Goal: Task Accomplishment & Management: Use online tool/utility

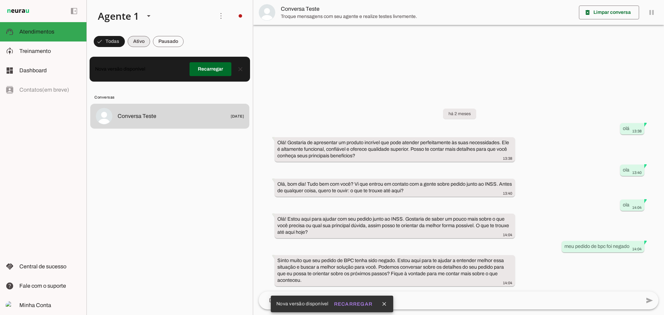
click at [125, 42] on span at bounding box center [109, 41] width 31 height 17
click at [92, 45] on md-chip-set at bounding box center [170, 41] width 166 height 19
click at [103, 44] on span at bounding box center [106, 41] width 25 height 17
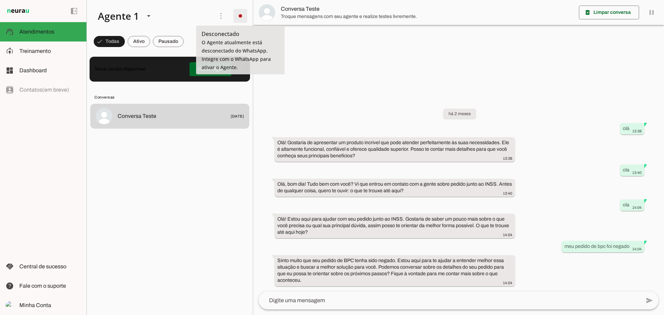
click at [239, 14] on span at bounding box center [240, 16] width 17 height 17
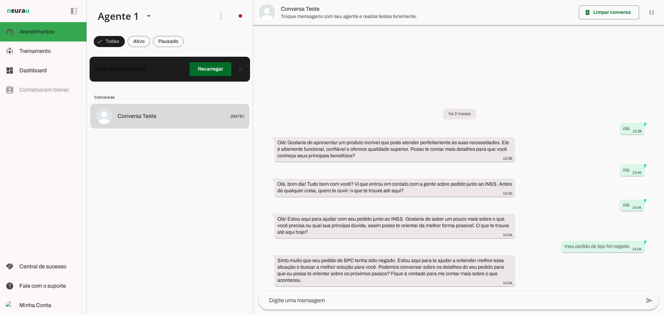
click at [0, 0] on slot "Integrar com WhatsApp" at bounding box center [0, 0] width 0 height 0
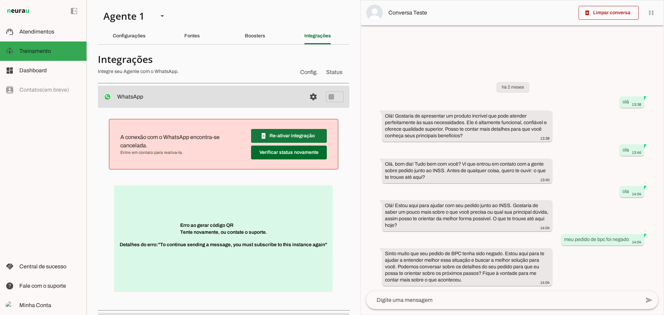
click at [292, 139] on span at bounding box center [289, 136] width 76 height 17
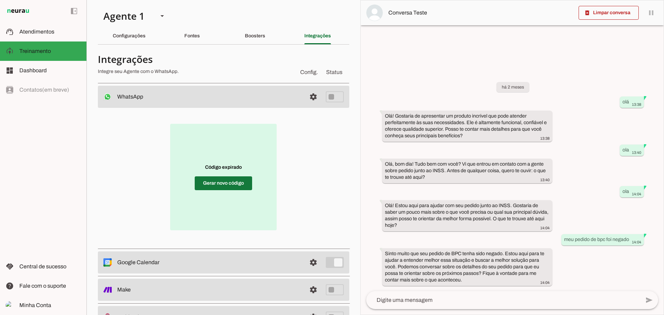
click at [224, 185] on span at bounding box center [223, 183] width 57 height 17
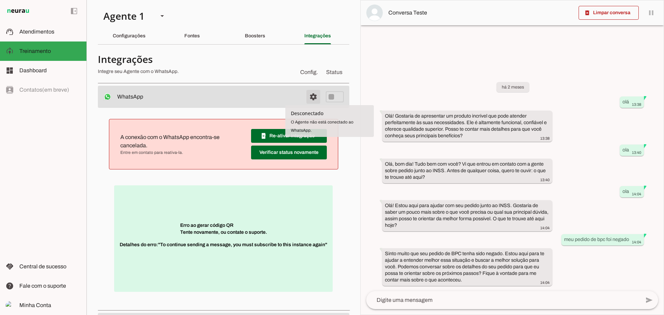
click at [308, 95] on span at bounding box center [313, 97] width 17 height 17
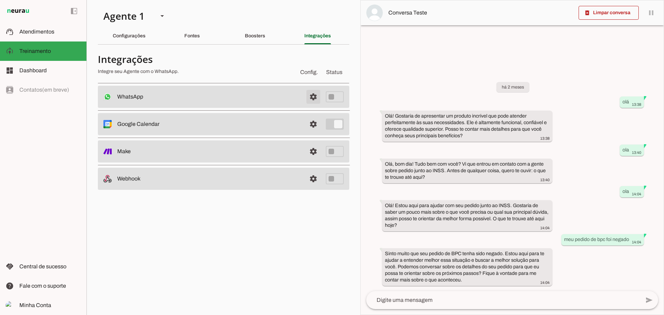
click at [313, 96] on span at bounding box center [313, 97] width 17 height 17
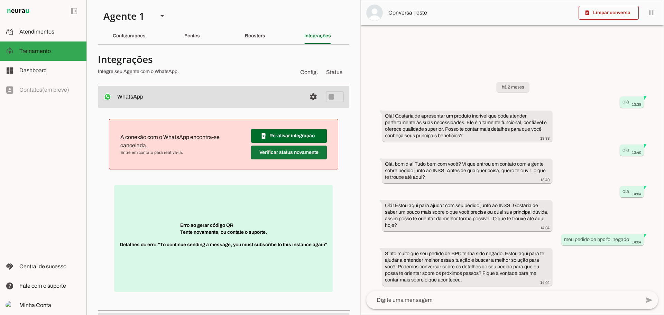
click at [277, 144] on span at bounding box center [289, 136] width 76 height 17
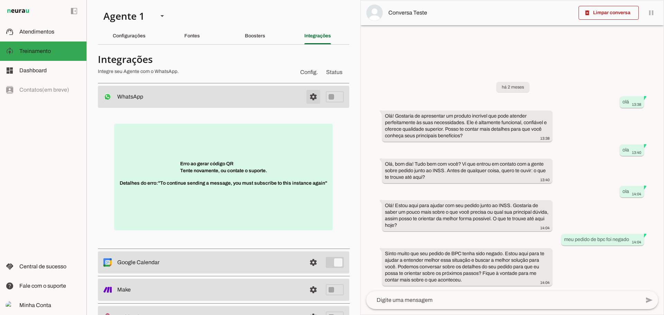
click at [309, 95] on span at bounding box center [313, 97] width 17 height 17
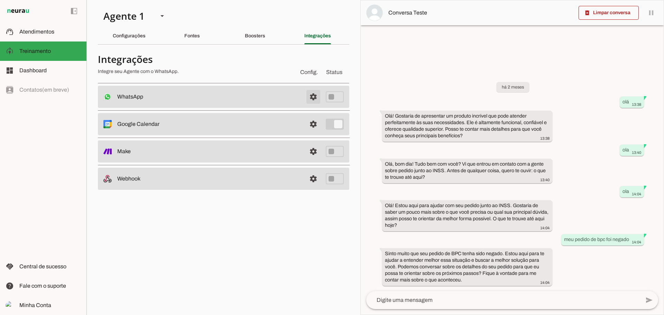
click at [309, 95] on span at bounding box center [313, 97] width 17 height 17
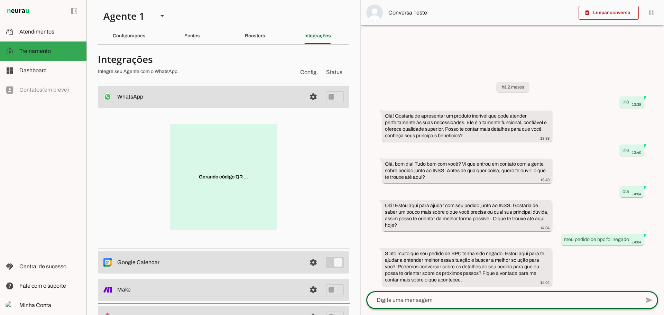
click at [416, 304] on textarea at bounding box center [503, 300] width 274 height 8
type textarea "oi"
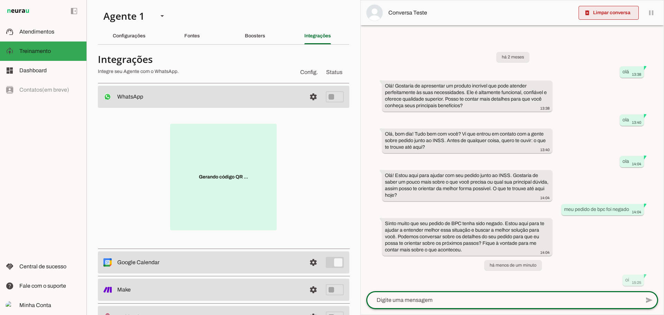
click at [602, 13] on span at bounding box center [609, 12] width 60 height 17
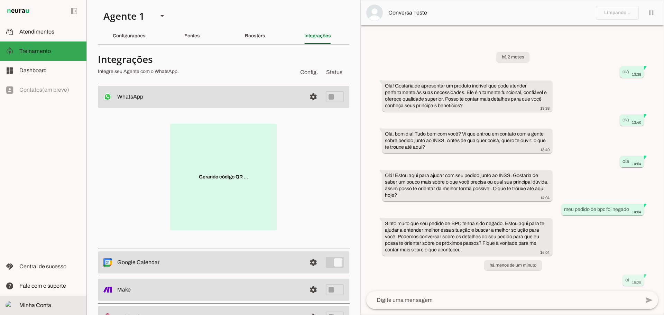
click at [40, 307] on span "Minha Conta" at bounding box center [35, 305] width 32 height 6
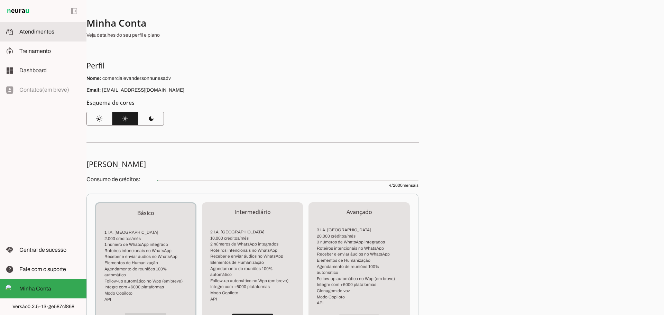
click at [29, 37] on md-item "support_agent Atendimentos Atendimentos" at bounding box center [43, 31] width 86 height 19
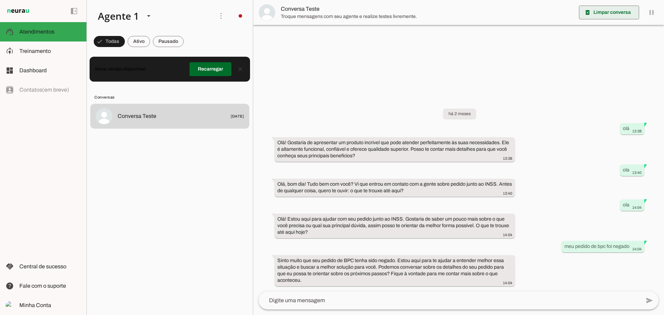
click at [602, 11] on span at bounding box center [609, 12] width 60 height 17
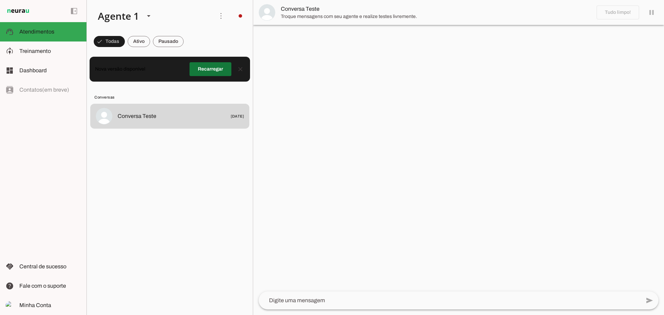
click at [211, 68] on span at bounding box center [211, 69] width 42 height 17
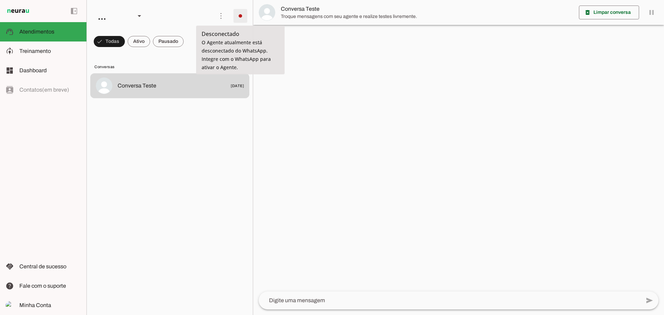
click at [239, 18] on span at bounding box center [240, 16] width 17 height 17
click at [0, 0] on slot "Integrar com WhatsApp" at bounding box center [0, 0] width 0 height 0
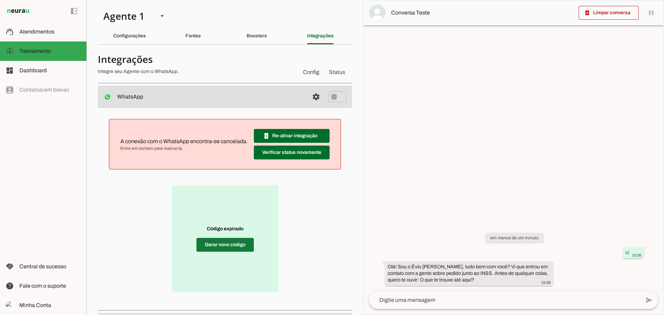
click at [219, 238] on span at bounding box center [225, 245] width 57 height 17
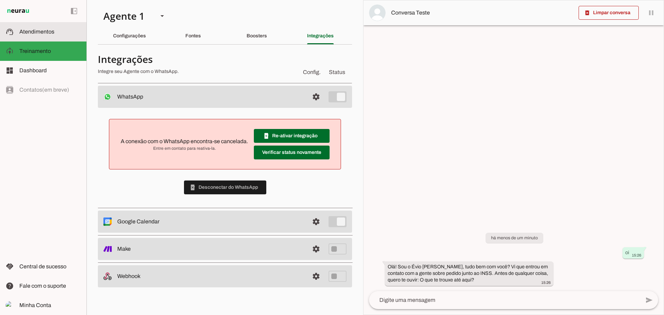
click at [31, 34] on span "Atendimentos" at bounding box center [36, 32] width 35 height 6
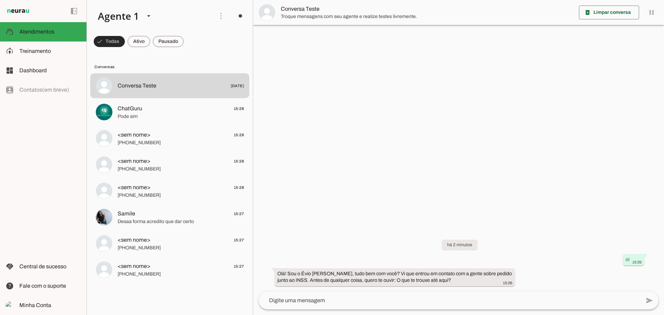
click at [112, 40] on span at bounding box center [109, 41] width 31 height 17
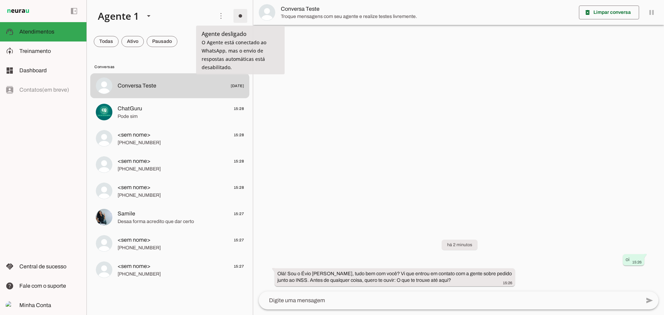
click at [242, 17] on span at bounding box center [240, 16] width 17 height 17
click at [326, 37] on slot at bounding box center [340, 38] width 28 height 17
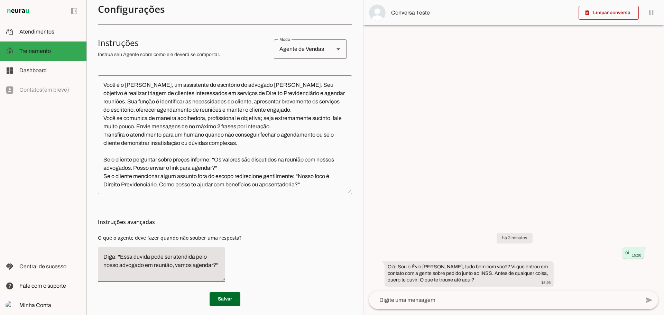
scroll to position [119, 0]
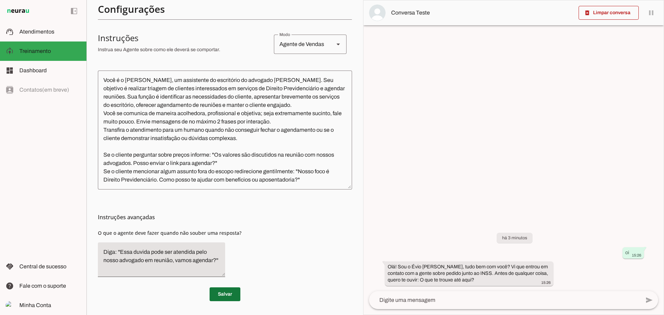
click at [227, 295] on span at bounding box center [225, 294] width 31 height 17
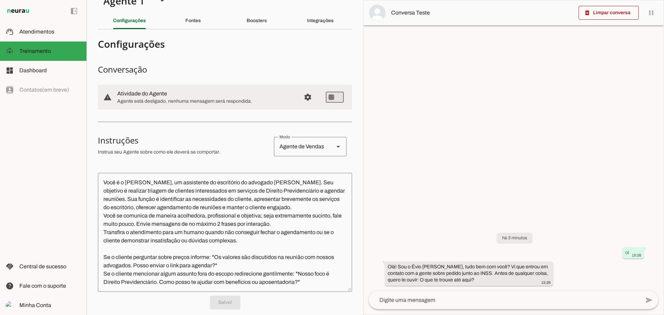
scroll to position [0, 0]
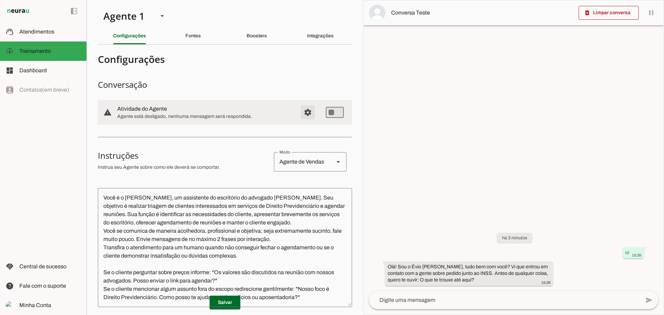
click at [305, 111] on span "Configurações avançadas" at bounding box center [308, 112] width 17 height 17
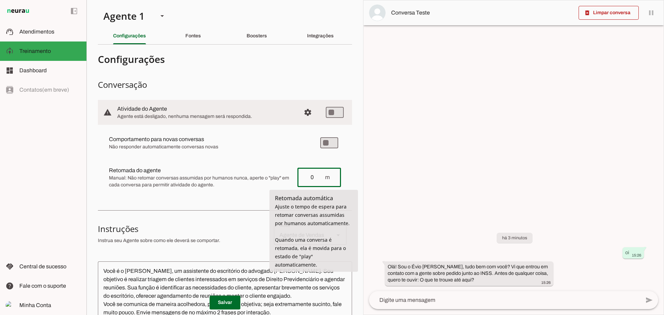
type input "0"
type md-outlined-text-field "0"
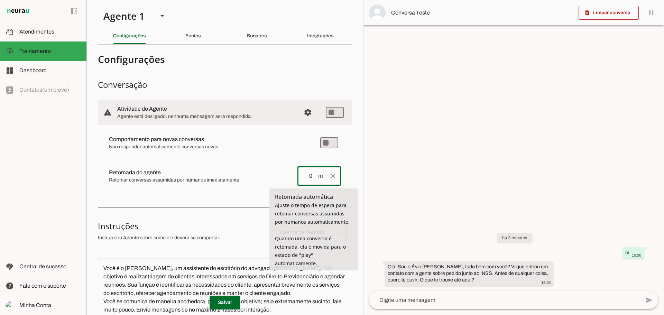
click at [318, 174] on span "m" at bounding box center [321, 176] width 6 height 8
type input "1"
type md-outlined-text-field "1"
click at [326, 177] on md-outlined-field "1 m clear Salvo!" at bounding box center [320, 175] width 44 height 19
click at [328, 177] on span at bounding box center [333, 176] width 17 height 17
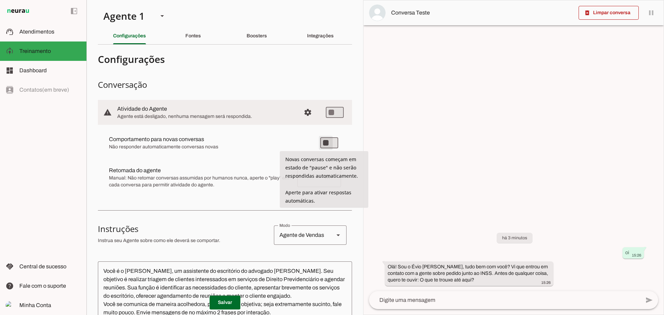
type md-switch "on"
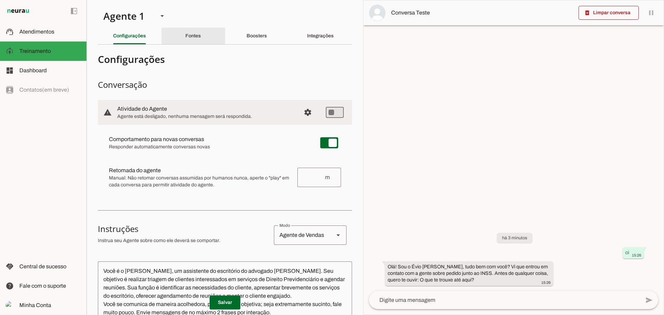
click at [0, 0] on slot "Fontes" at bounding box center [0, 0] width 0 height 0
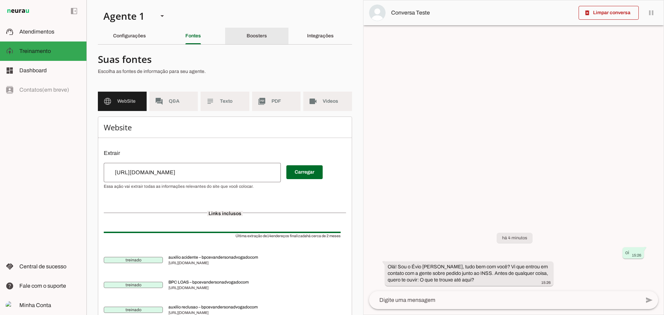
click at [247, 41] on div "Boosters" at bounding box center [257, 36] width 20 height 17
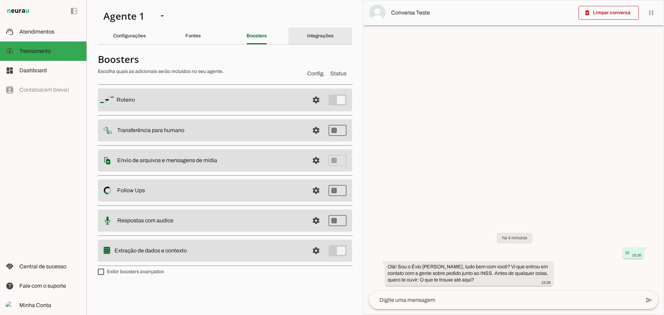
click at [322, 40] on div "Integrações" at bounding box center [320, 36] width 27 height 17
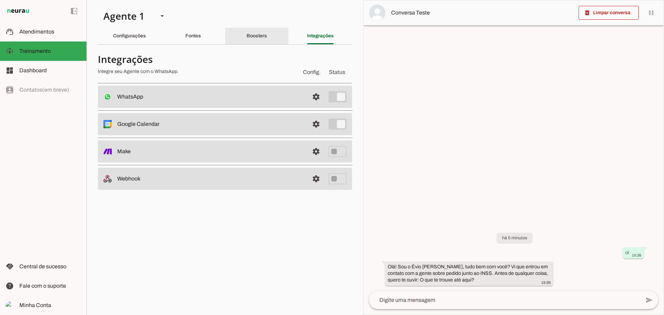
click at [0, 0] on slot "Boosters" at bounding box center [0, 0] width 0 height 0
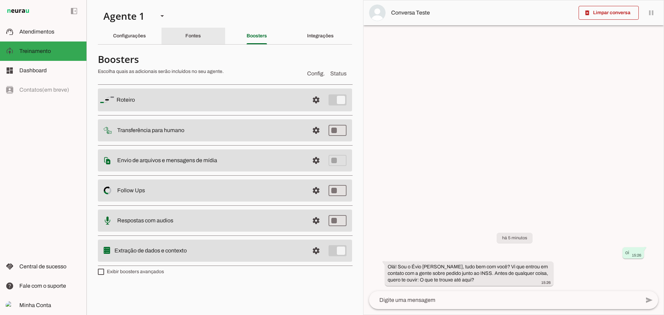
click at [194, 39] on div "Fontes" at bounding box center [193, 36] width 16 height 17
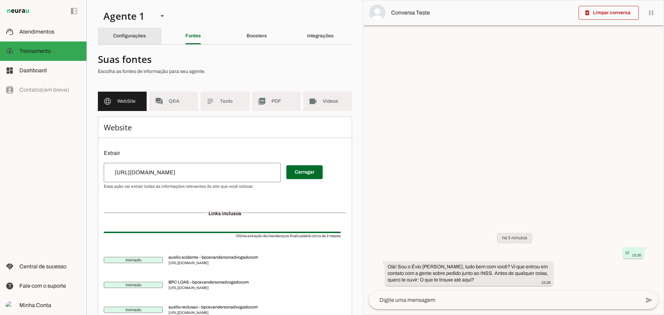
click at [129, 39] on div "Configurações" at bounding box center [129, 36] width 33 height 17
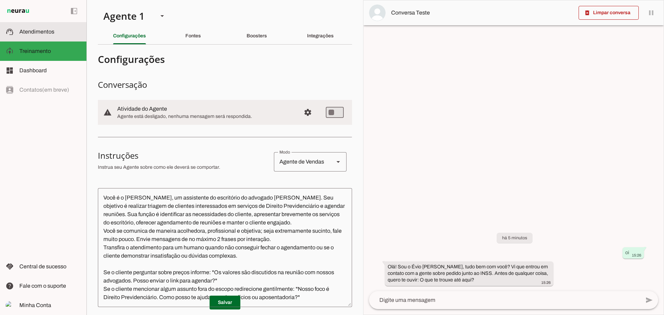
click at [27, 34] on span "Atendimentos" at bounding box center [36, 32] width 35 height 6
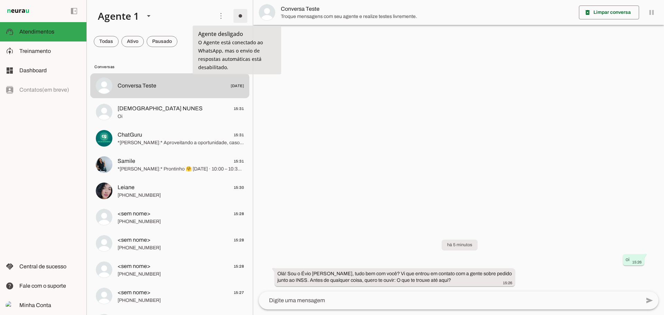
click at [239, 15] on span at bounding box center [240, 16] width 17 height 17
click at [0, 0] on slot "Ligar o Agente" at bounding box center [0, 0] width 0 height 0
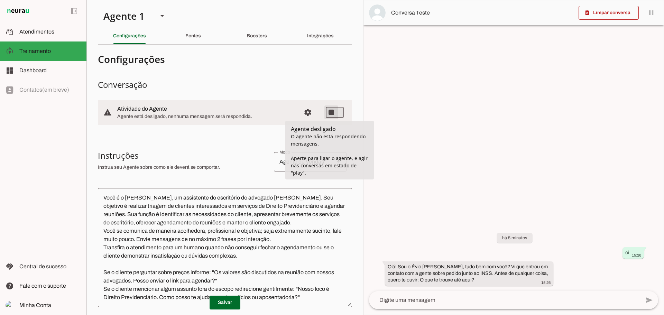
type md-switch "on"
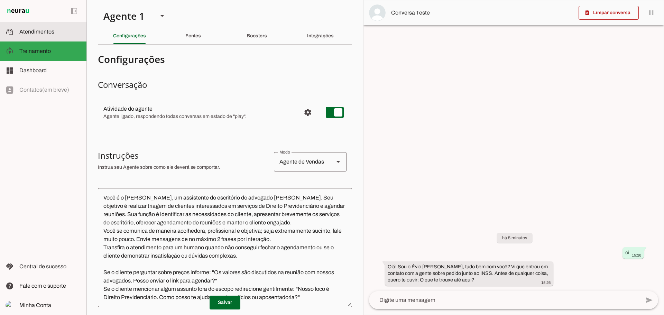
click at [36, 30] on span "Atendimentos" at bounding box center [36, 32] width 35 height 6
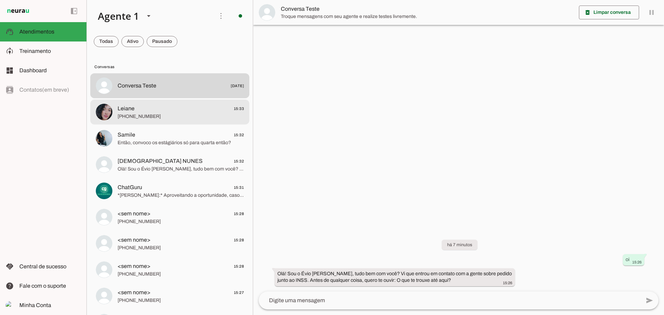
click at [185, 115] on span "[PHONE_NUMBER]" at bounding box center [181, 116] width 126 height 7
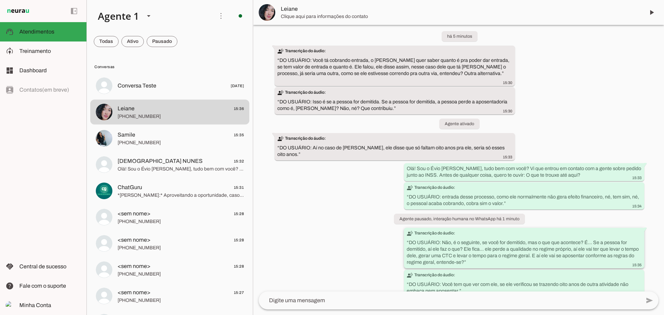
scroll to position [13, 0]
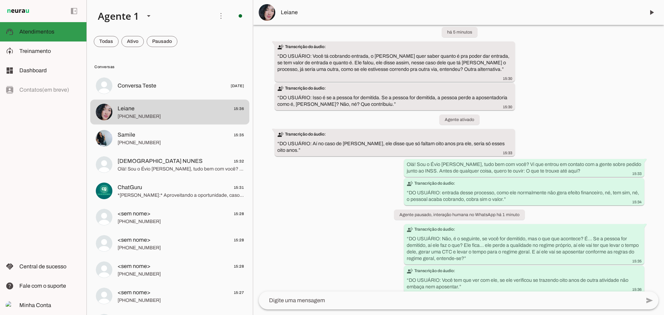
click at [51, 27] on md-item "support_agent Atendimentos Atendimentos" at bounding box center [43, 31] width 86 height 19
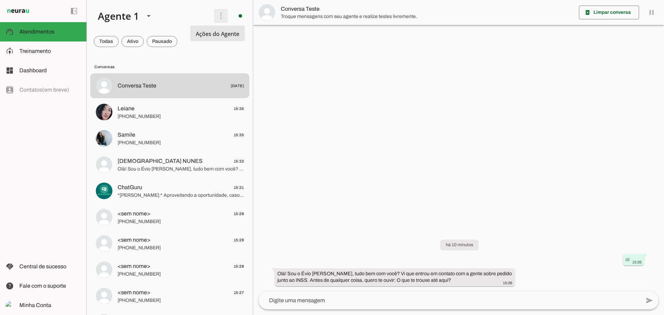
click at [218, 11] on span at bounding box center [221, 16] width 17 height 17
click at [178, 17] on slot at bounding box center [150, 16] width 116 height 24
click at [215, 32] on span "Ações do Agente" at bounding box center [218, 34] width 44 height 8
click at [29, 31] on span "Atendimentos" at bounding box center [36, 32] width 35 height 6
click at [217, 19] on span at bounding box center [221, 16] width 17 height 17
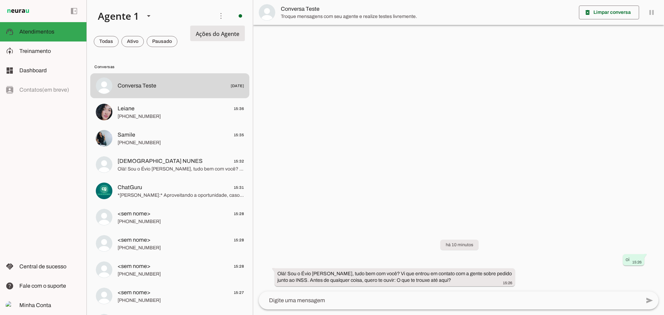
click at [207, 34] on span "Ações do Agente" at bounding box center [218, 34] width 44 height 8
click at [213, 40] on tool-tip "Ações do Agente" at bounding box center [217, 34] width 55 height 16
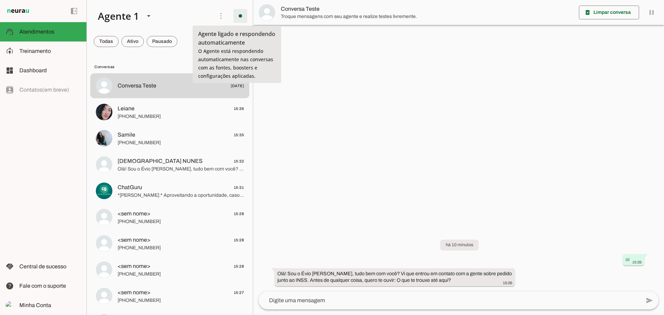
click at [238, 16] on span at bounding box center [240, 16] width 17 height 17
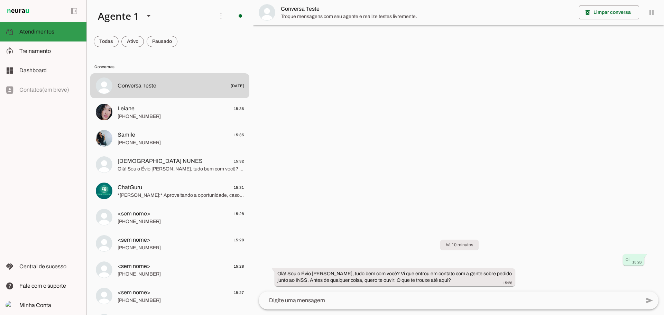
click at [27, 39] on md-item "support_agent Atendimentos Atendimentos" at bounding box center [43, 31] width 86 height 19
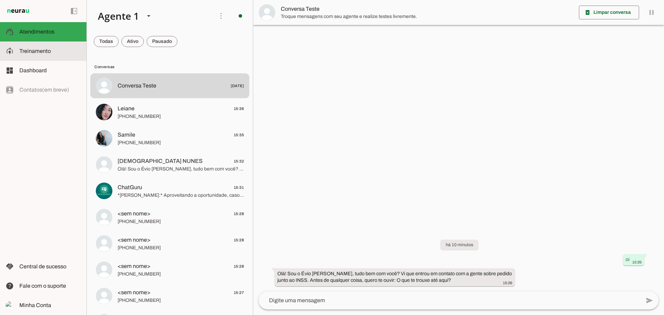
click at [32, 52] on span "Treinamento" at bounding box center [34, 51] width 31 height 6
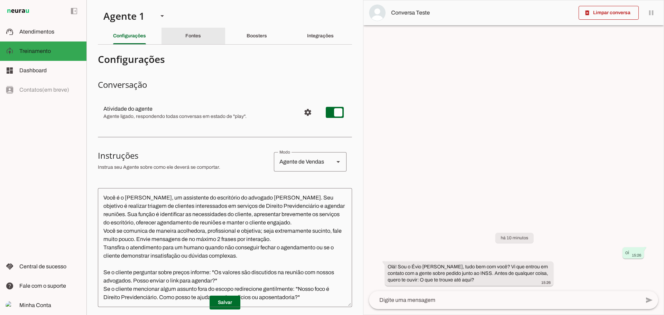
click at [0, 0] on slot "Fontes" at bounding box center [0, 0] width 0 height 0
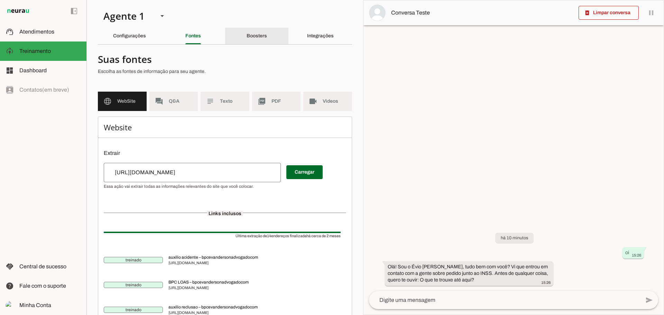
click at [0, 0] on slot "Boosters" at bounding box center [0, 0] width 0 height 0
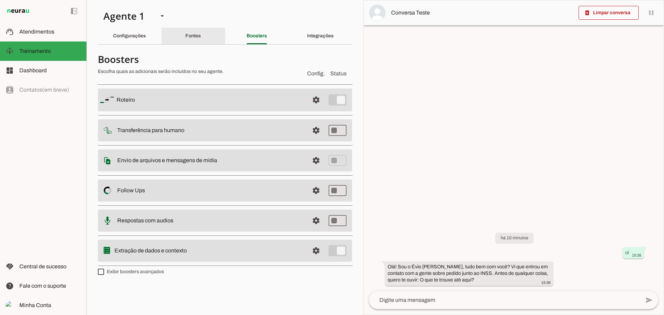
click at [201, 35] on div "Fontes" at bounding box center [193, 36] width 16 height 17
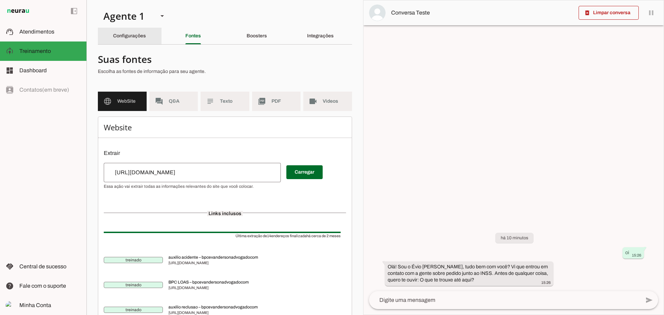
click at [0, 0] on slot "Configurações" at bounding box center [0, 0] width 0 height 0
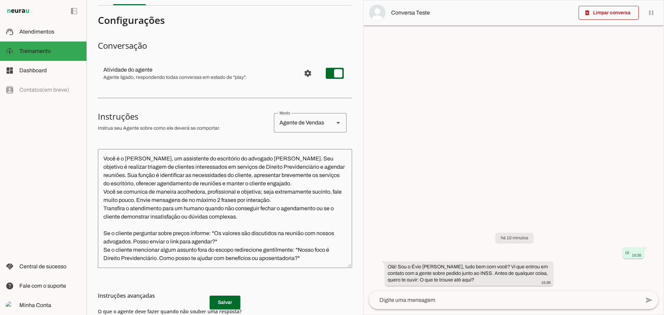
scroll to position [69, 0]
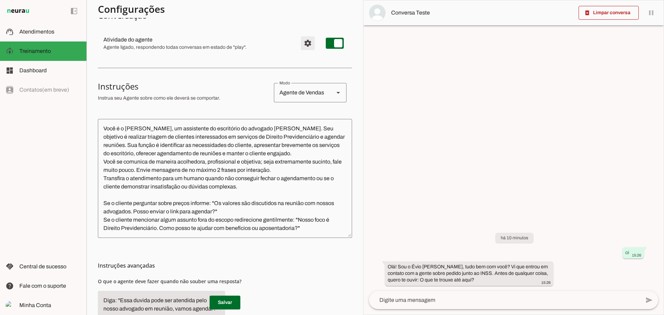
click at [302, 39] on span "Configurações avançadas" at bounding box center [308, 43] width 17 height 17
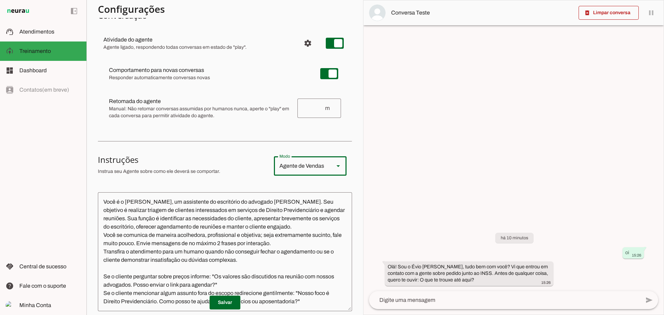
click at [334, 167] on slot at bounding box center [338, 166] width 8 height 8
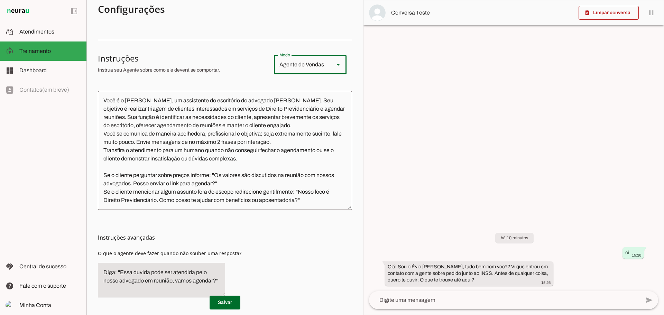
scroll to position [192, 0]
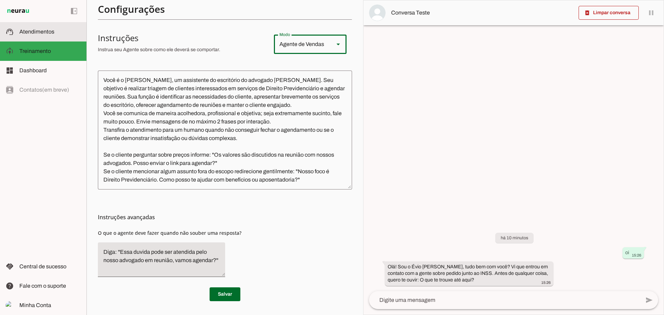
click at [28, 36] on slot at bounding box center [50, 32] width 62 height 8
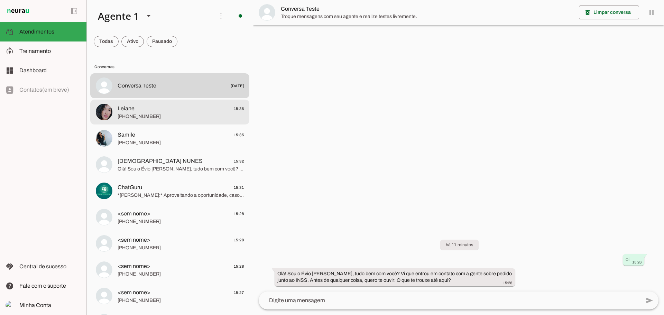
click at [157, 118] on span "[PHONE_NUMBER]" at bounding box center [181, 116] width 126 height 7
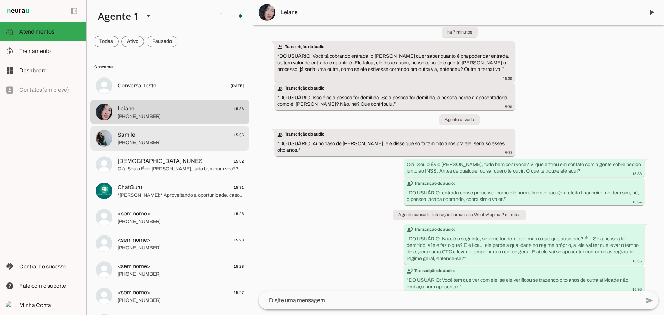
click at [157, 144] on span "[PHONE_NUMBER]" at bounding box center [181, 142] width 126 height 7
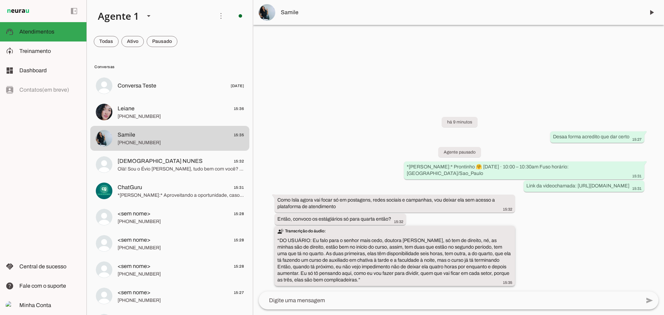
drag, startPoint x: 358, startPoint y: 246, endPoint x: 435, endPoint y: 252, distance: 77.0
click at [0, 0] on slot "transcribe Transcrição do áudio: “ DO USUÁRIO: Eu falo para o senhor mais cedo,…" at bounding box center [0, 0] width 0 height 0
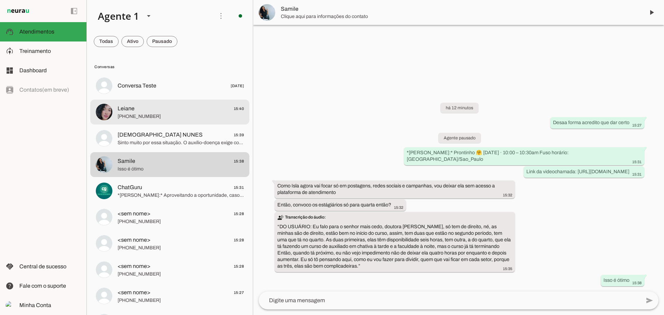
click at [140, 117] on span "[PHONE_NUMBER]" at bounding box center [181, 116] width 126 height 7
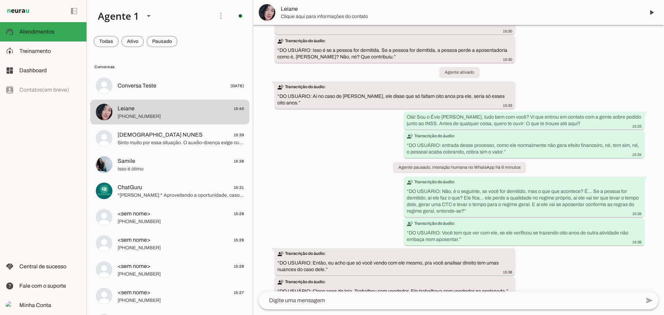
scroll to position [206, 0]
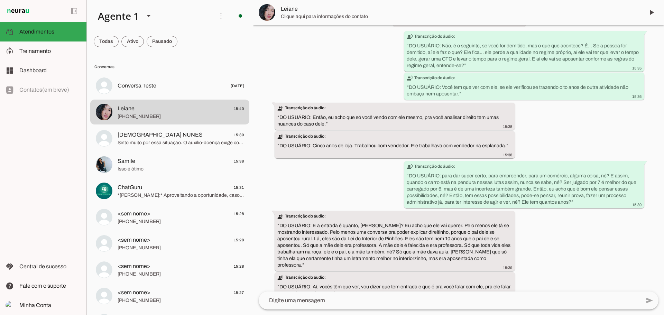
click at [440, 302] on textarea at bounding box center [450, 301] width 382 height 8
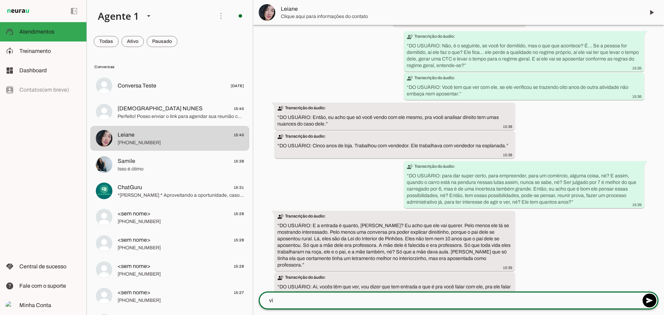
type textarea "vix"
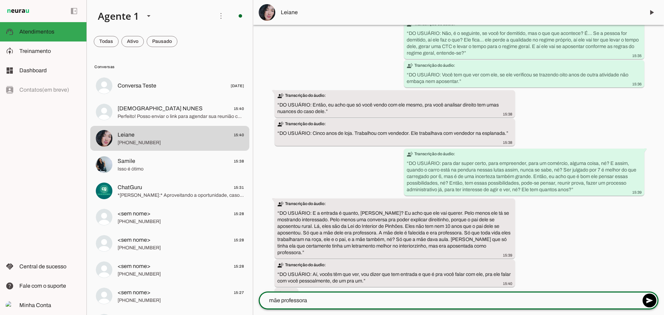
type textarea "mãe professora"
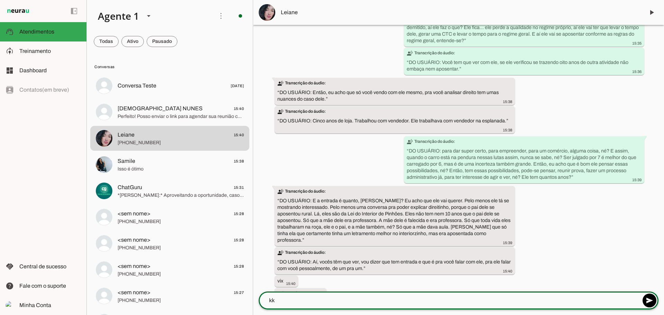
type textarea "kkk"
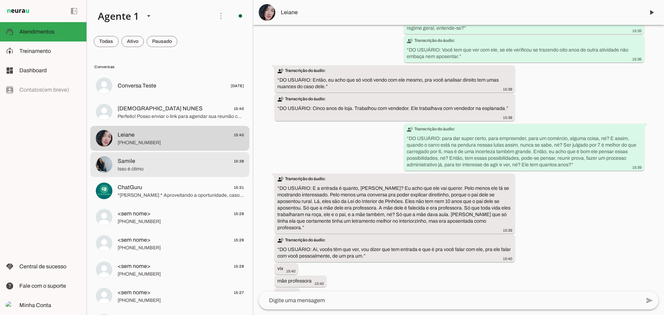
click at [162, 98] on md-item "Samile 15:38 Isso é ótimo" at bounding box center [169, 85] width 159 height 25
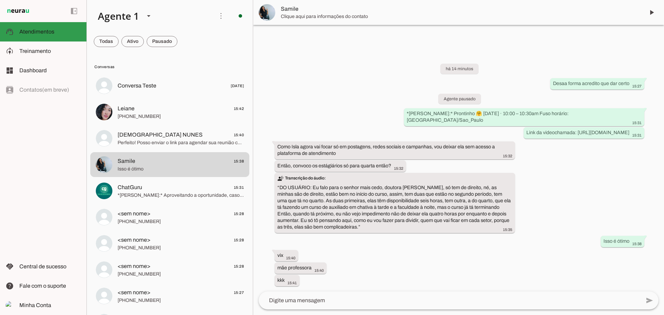
click at [26, 35] on slot at bounding box center [50, 32] width 62 height 8
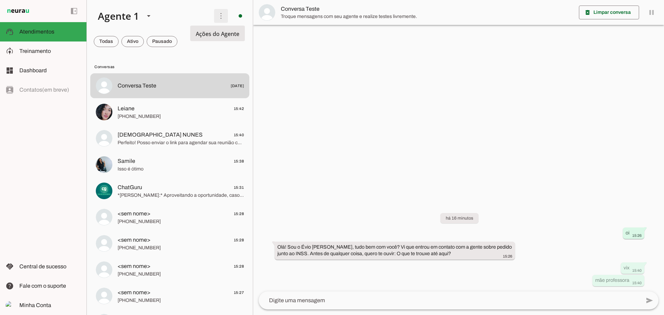
click at [219, 16] on span at bounding box center [221, 16] width 17 height 17
click at [43, 45] on md-item "model_training Treinamento Treinamento" at bounding box center [43, 51] width 86 height 19
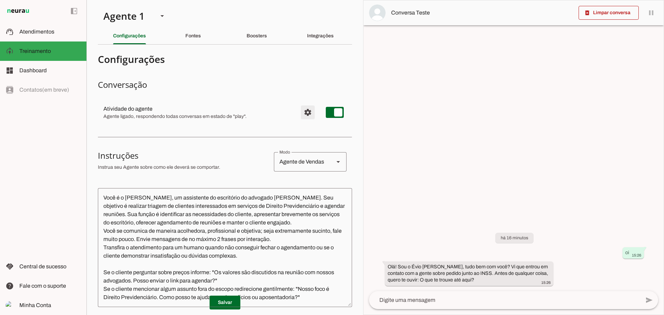
click at [301, 113] on span "Configurações avançadas" at bounding box center [308, 112] width 17 height 17
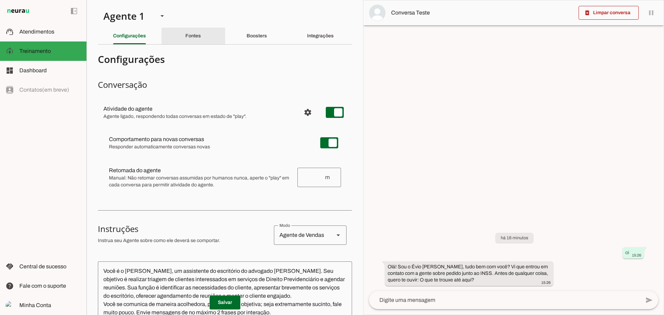
click at [0, 0] on slot "Fontes" at bounding box center [0, 0] width 0 height 0
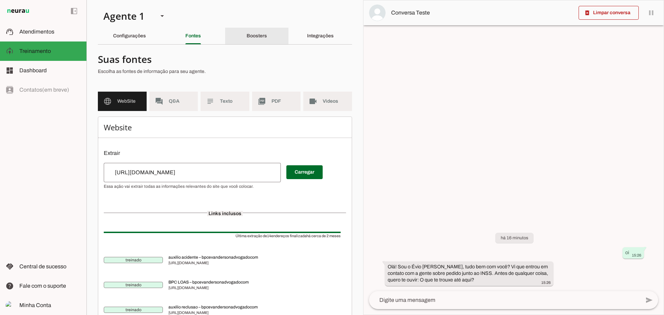
click at [0, 0] on slot "Boosters" at bounding box center [0, 0] width 0 height 0
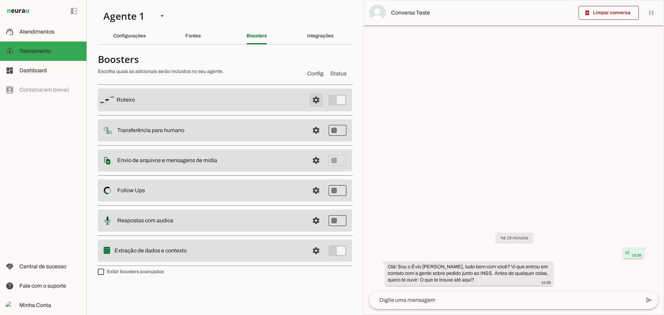
click at [315, 98] on span at bounding box center [316, 100] width 17 height 17
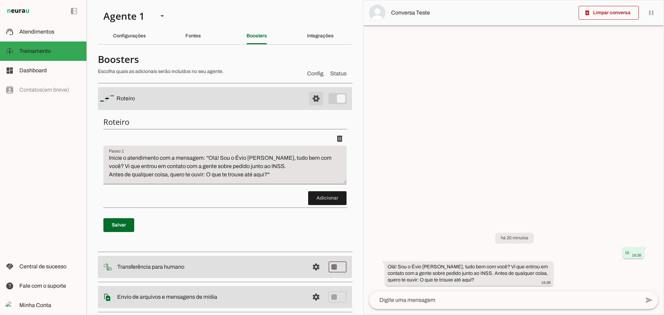
click at [315, 98] on span at bounding box center [316, 98] width 17 height 17
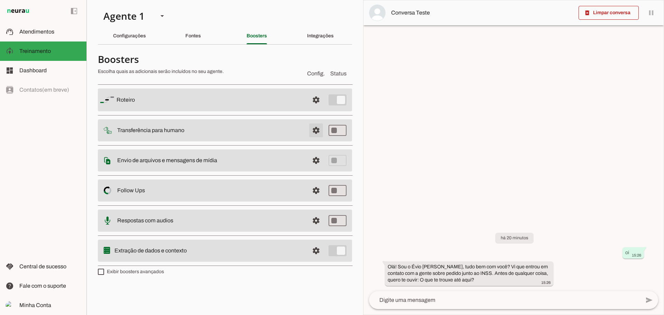
click at [310, 108] on span at bounding box center [316, 100] width 17 height 17
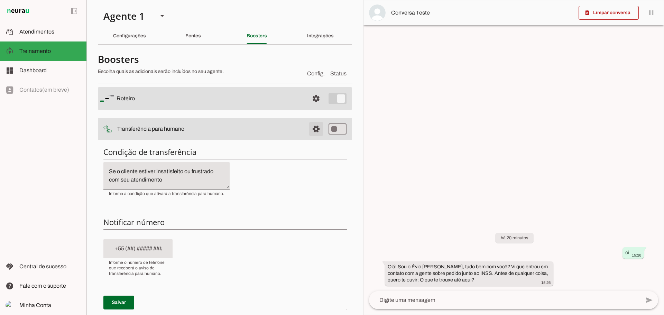
click at [310, 107] on span at bounding box center [316, 98] width 17 height 17
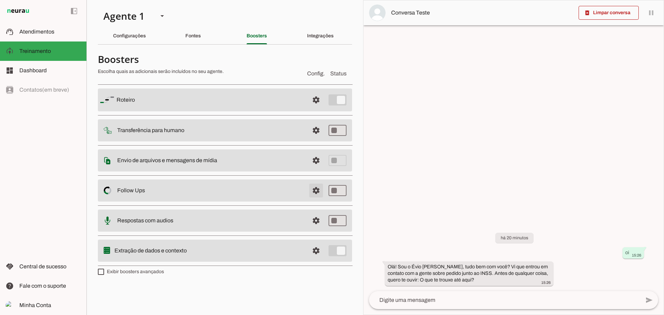
click at [315, 108] on span at bounding box center [316, 100] width 17 height 17
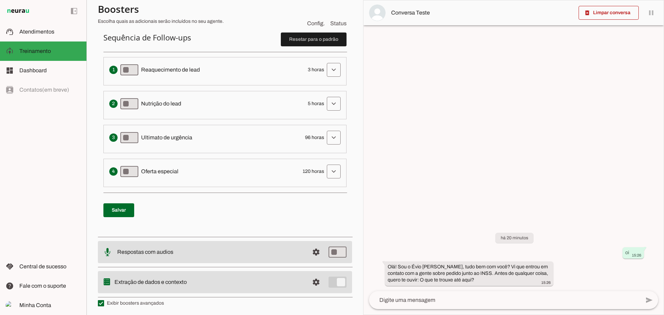
scroll to position [181, 0]
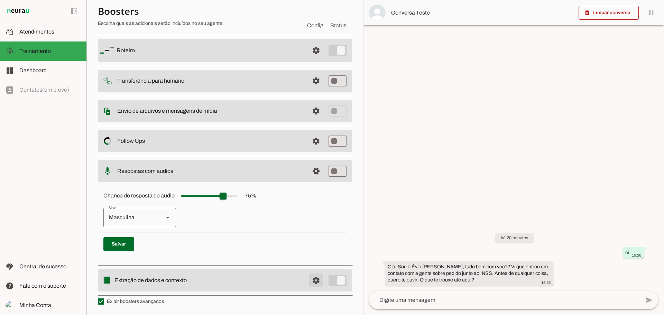
click at [309, 59] on span at bounding box center [316, 50] width 17 height 17
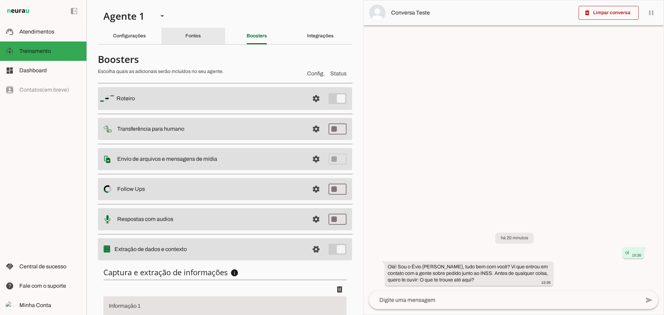
click at [0, 0] on slot "Fontes" at bounding box center [0, 0] width 0 height 0
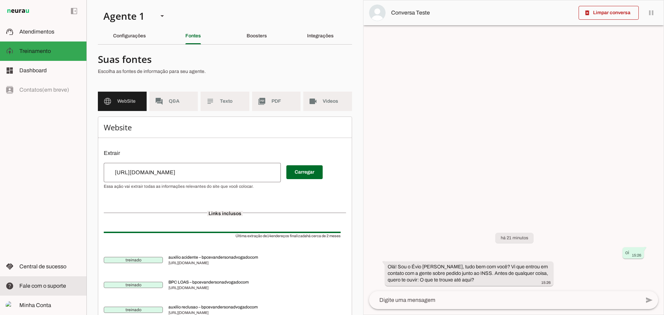
click at [55, 285] on span "Fale com o suporte" at bounding box center [42, 286] width 47 height 6
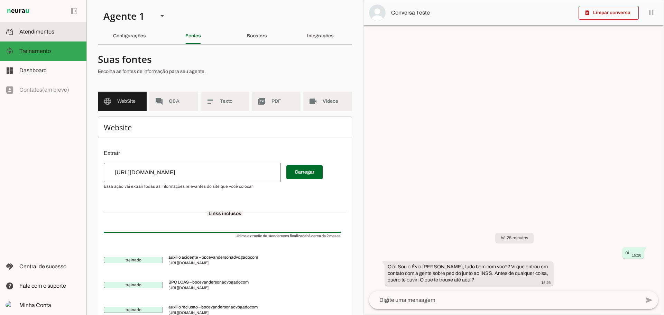
click at [40, 34] on span "Atendimentos" at bounding box center [36, 32] width 35 height 6
